Goal: Information Seeking & Learning: Find specific fact

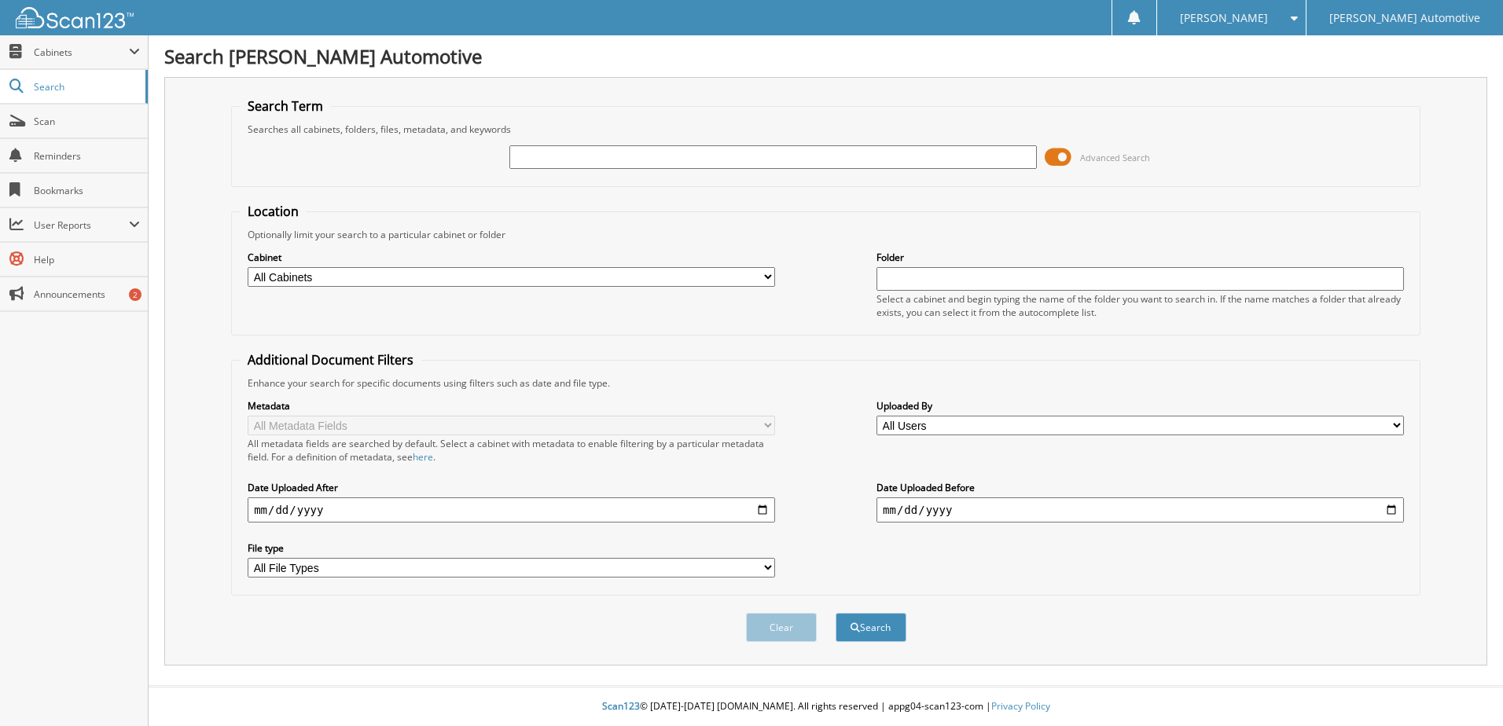
click at [765, 274] on select "All Cabinets ALS ACCOUNTING ALS TITLES CAR DEALS DEAD DEALS DEALER TRADE DRIVERS" at bounding box center [511, 277] width 527 height 20
select select "3345"
click at [248, 267] on select "All Cabinets ALS ACCOUNTING ALS TITLES CAR DEALS DEAD DEALS DEALER TRADE DRIVERS" at bounding box center [511, 277] width 527 height 20
click at [650, 152] on input "text" at bounding box center [772, 157] width 527 height 24
type input "[PERSON_NAME]"
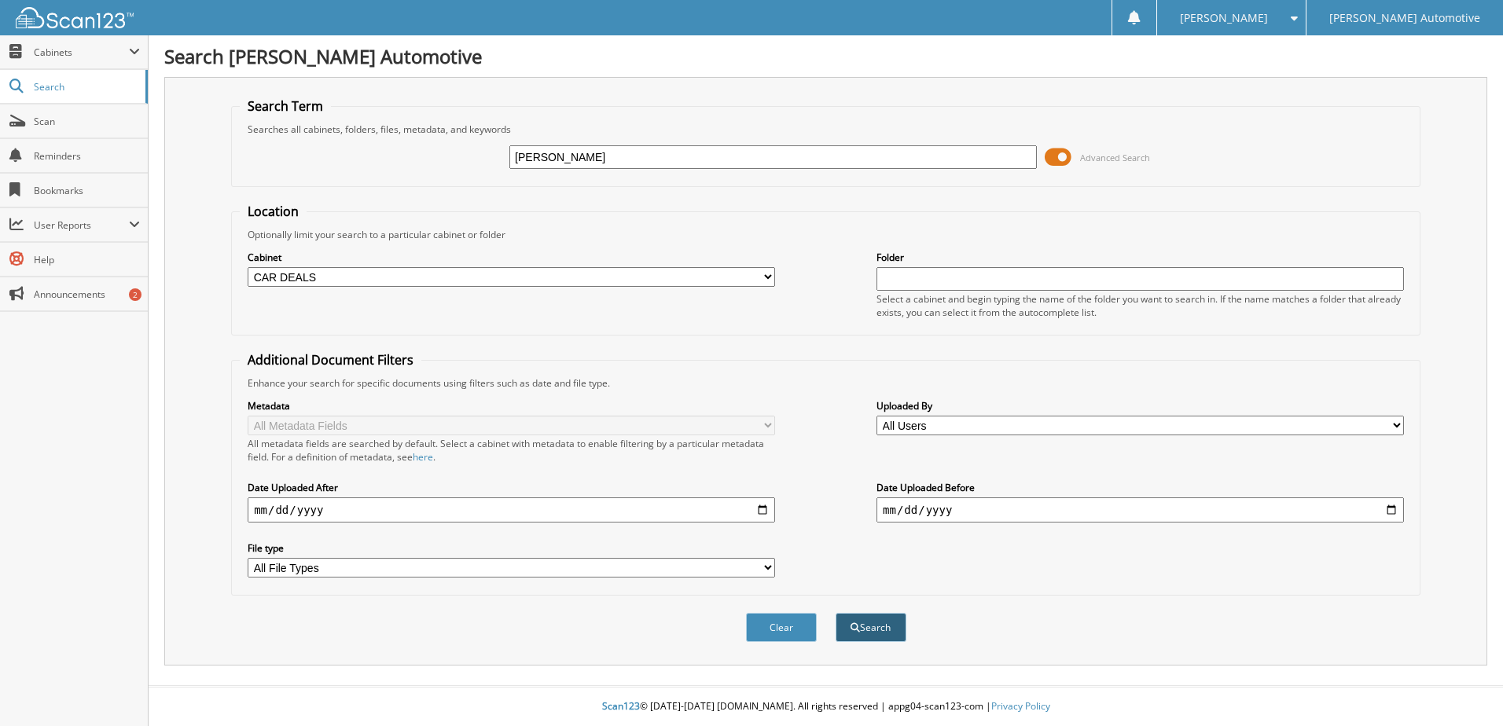
click at [887, 635] on button "Search" at bounding box center [870, 627] width 71 height 29
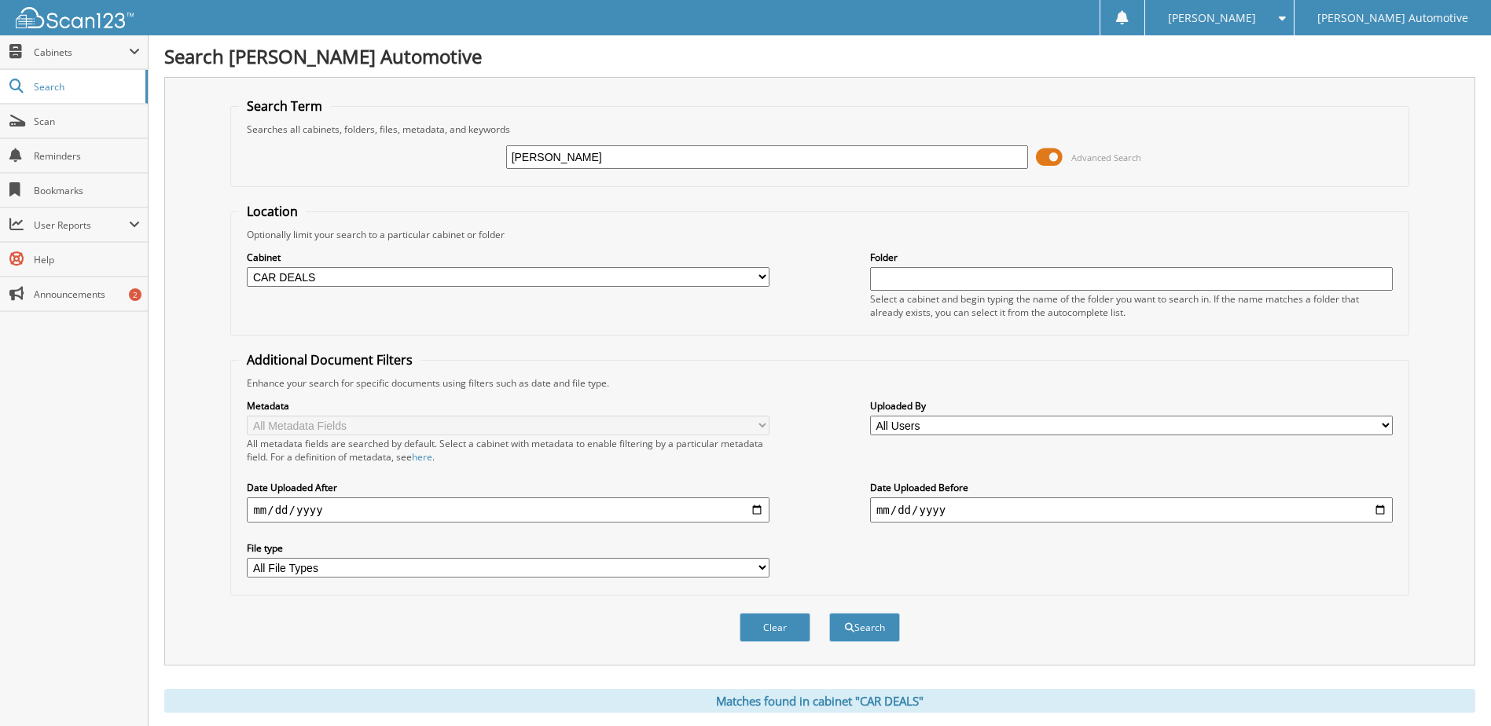
click at [648, 160] on input "[PERSON_NAME]" at bounding box center [767, 157] width 523 height 24
type input "[PERSON_NAME]"
click at [829, 613] on button "Search" at bounding box center [864, 627] width 71 height 29
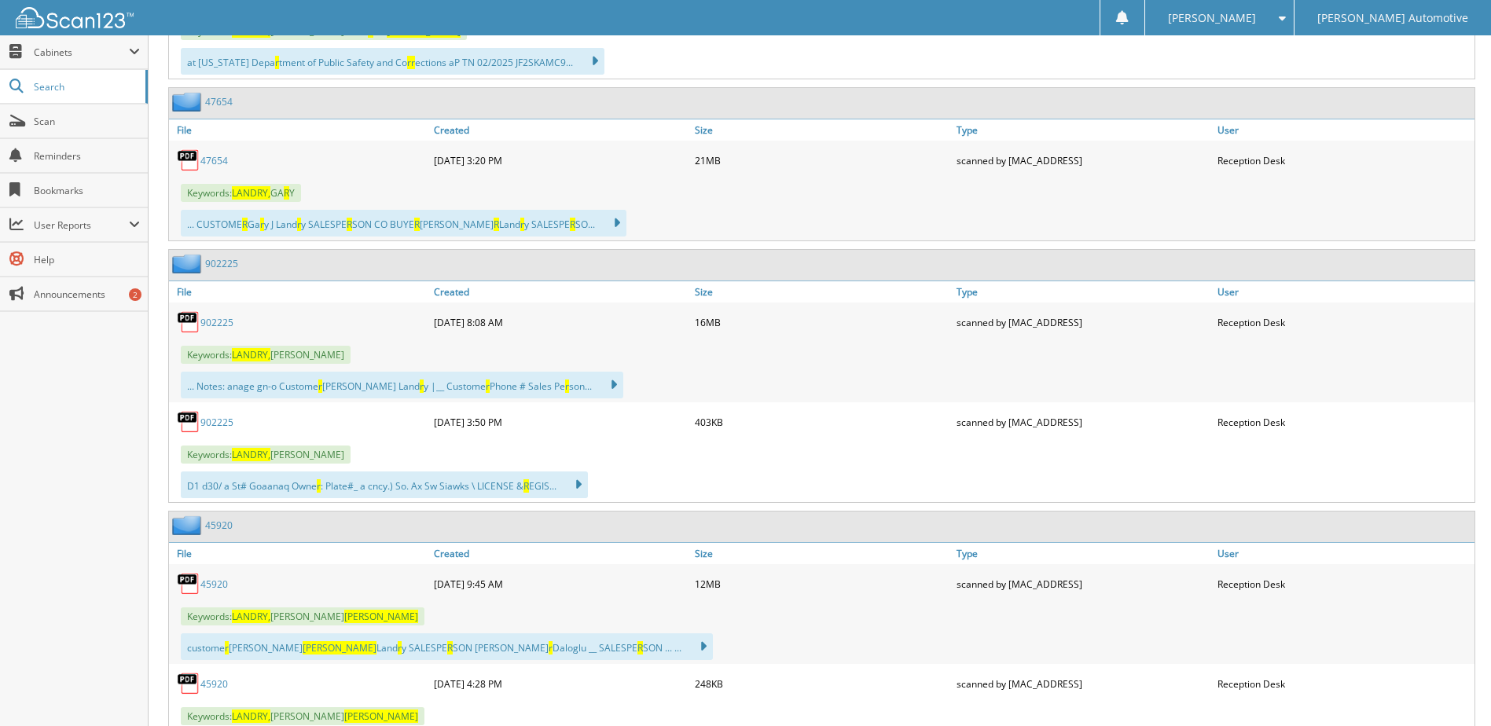
scroll to position [1022, 0]
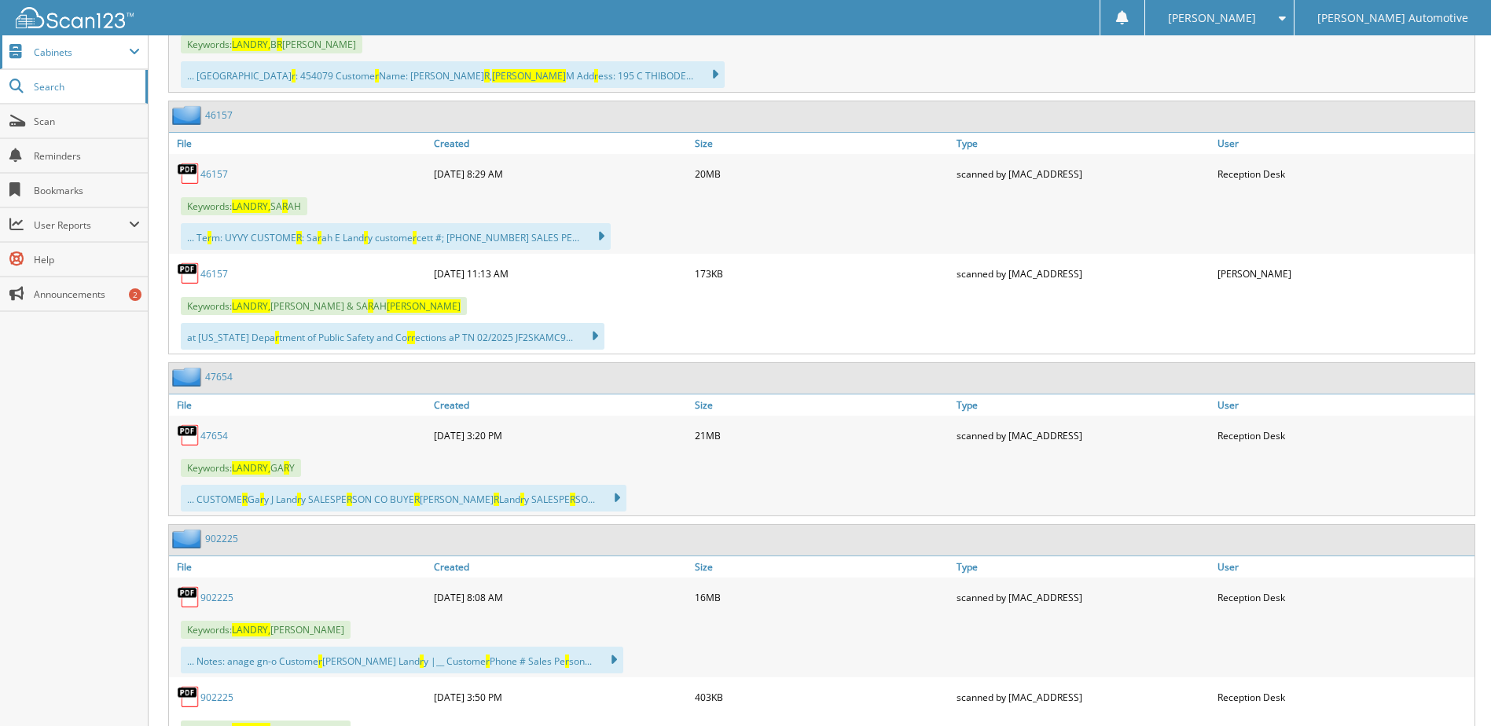
click at [93, 43] on span "Cabinets" at bounding box center [74, 52] width 148 height 34
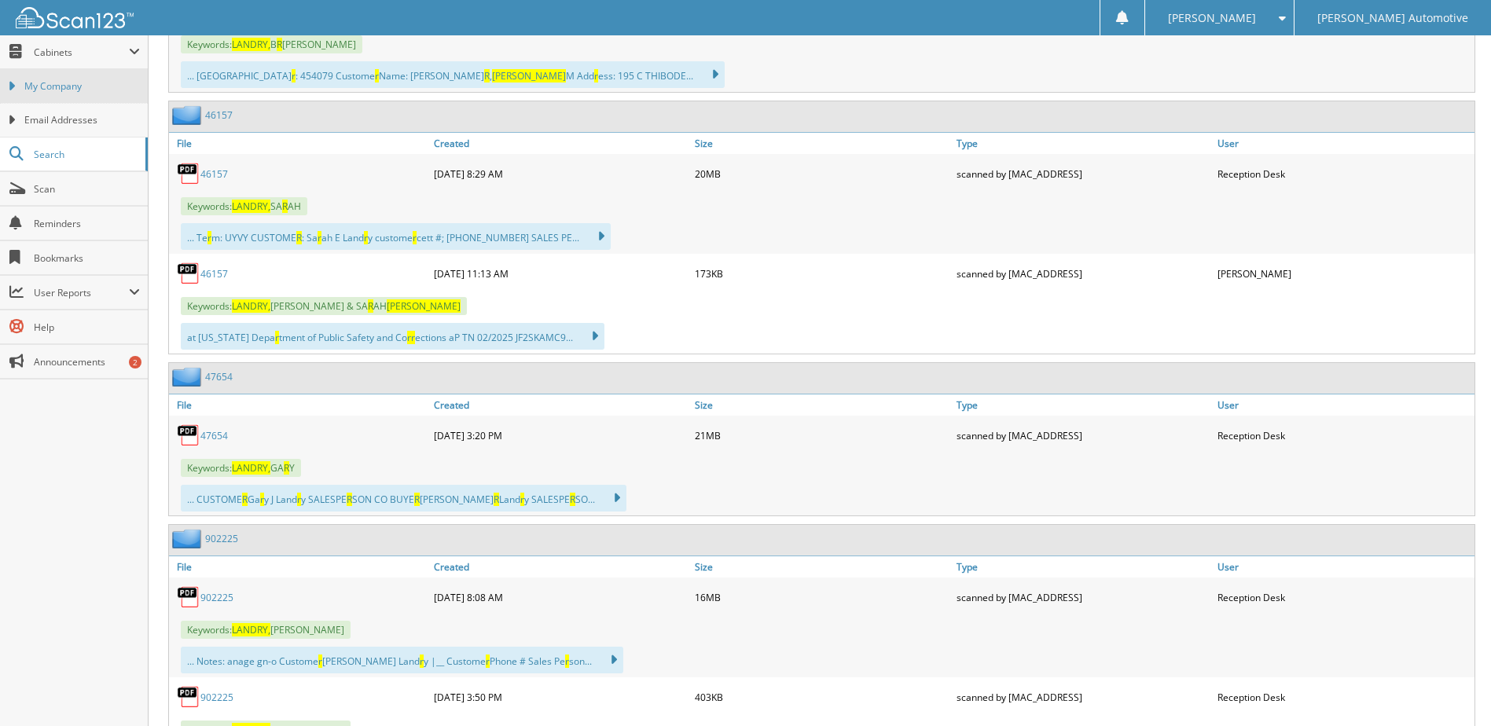
click at [90, 93] on span "My Company" at bounding box center [82, 86] width 116 height 14
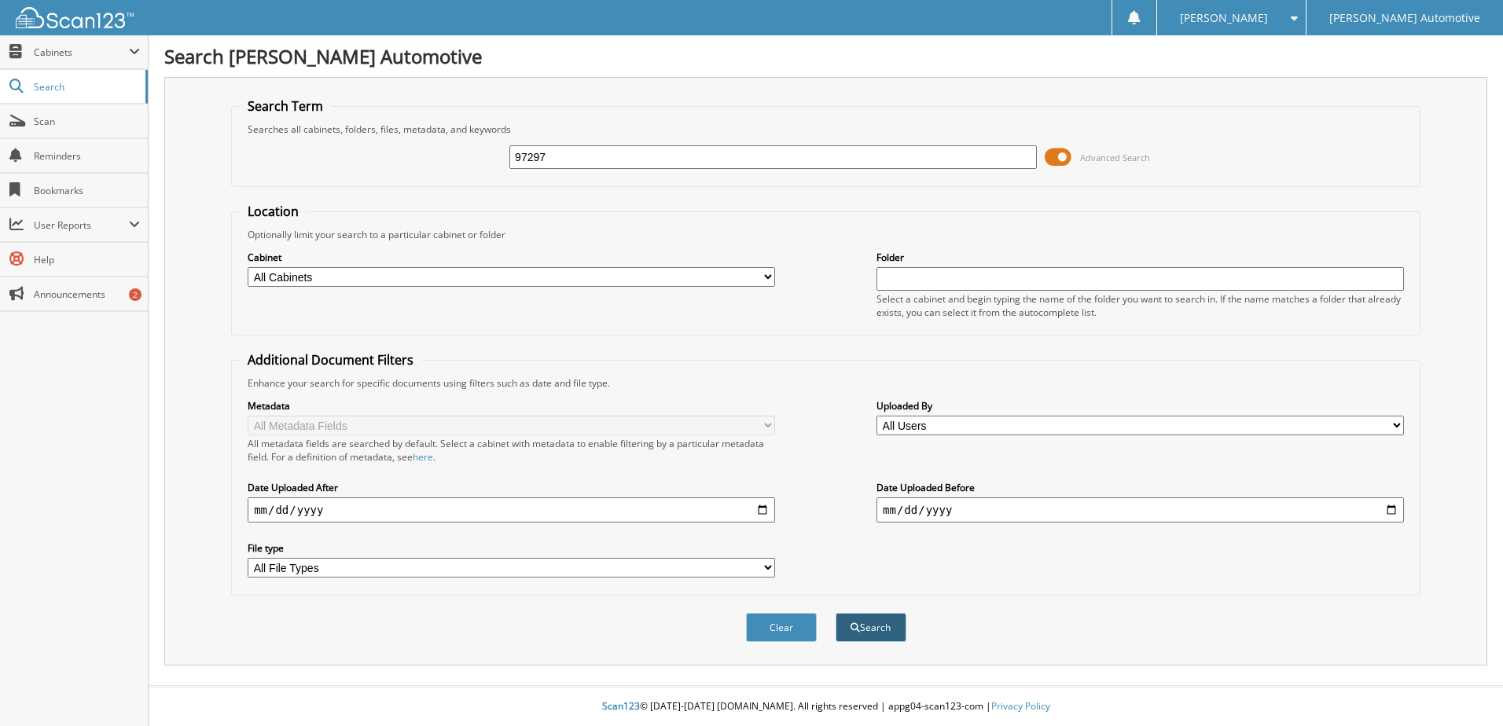
type input "97297"
click at [876, 622] on button "Search" at bounding box center [870, 627] width 71 height 29
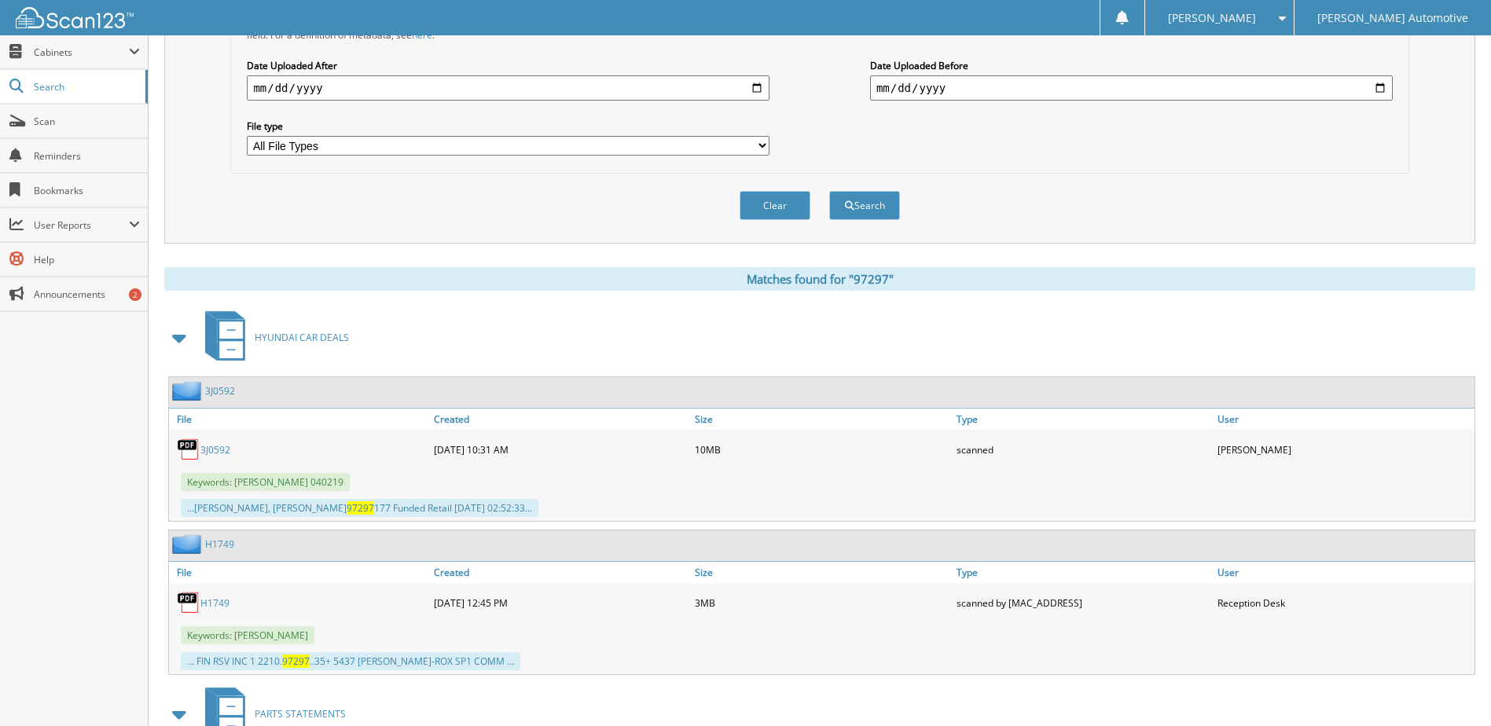
scroll to position [707, 0]
